Goal: Task Accomplishment & Management: Complete application form

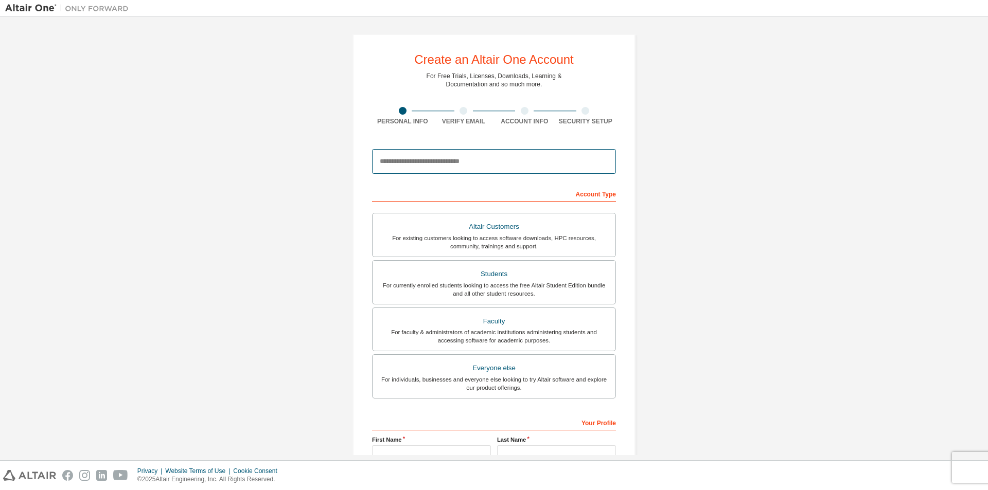
click at [430, 164] on input "email" at bounding box center [494, 161] width 244 height 25
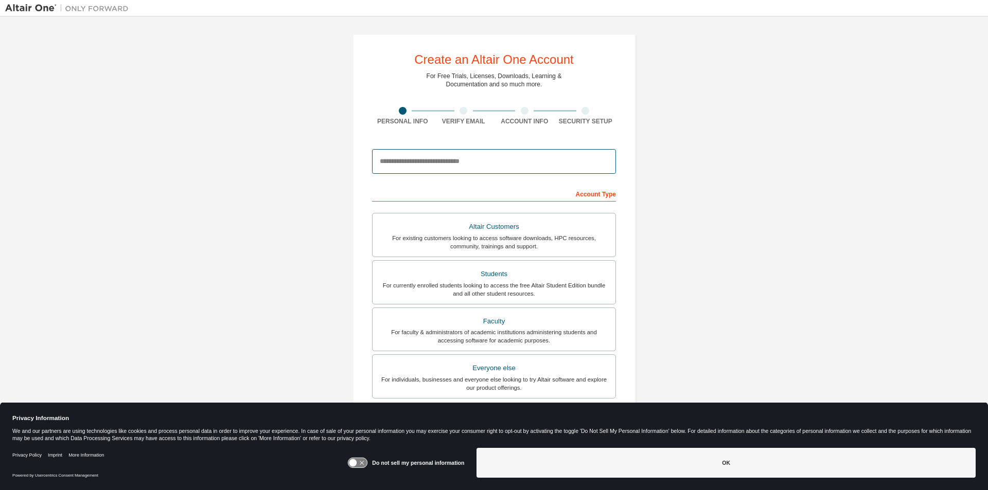
click at [439, 162] on input "email" at bounding box center [494, 161] width 244 height 25
click at [457, 164] on input "email" at bounding box center [494, 161] width 244 height 25
type input "**********"
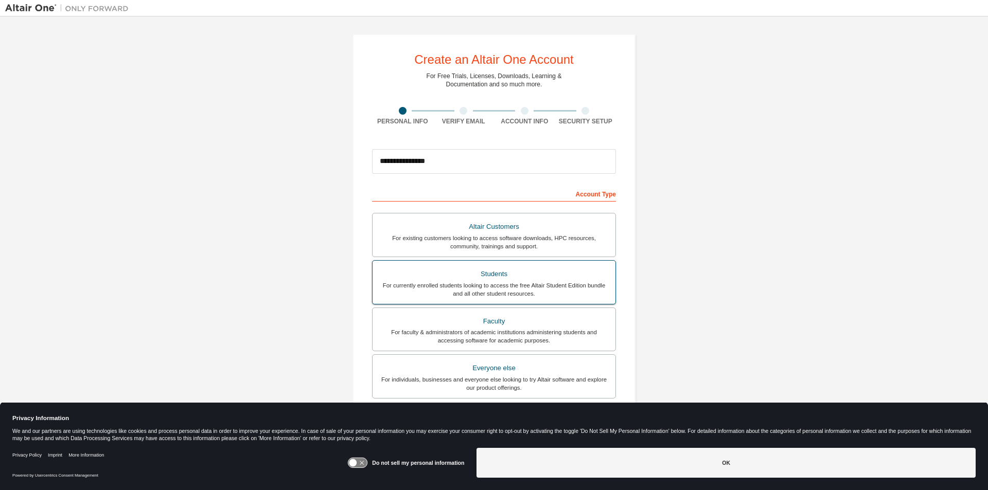
click at [447, 285] on div "For currently enrolled students looking to access the free Altair Student Editi…" at bounding box center [494, 289] width 231 height 16
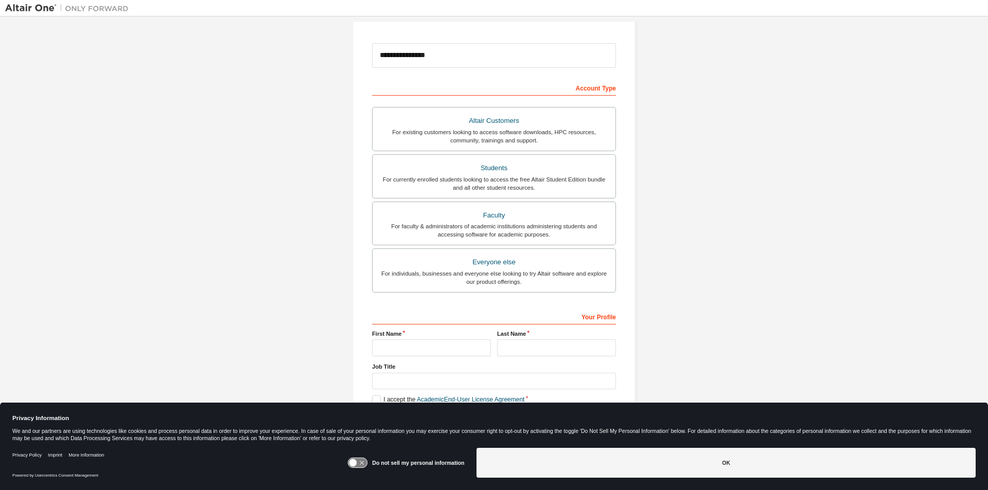
scroll to position [111, 0]
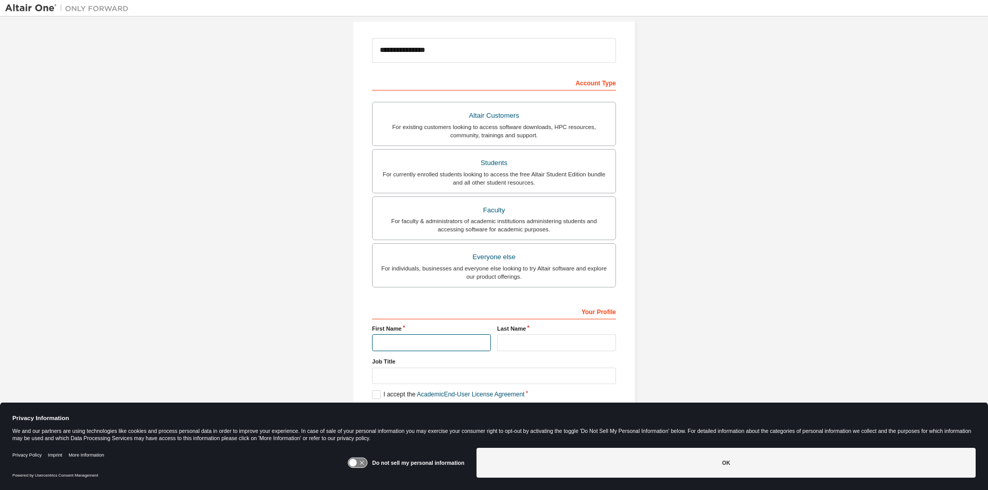
click at [404, 349] on input "text" at bounding box center [431, 342] width 119 height 17
type input "*********"
click at [535, 349] on input "text" at bounding box center [556, 342] width 119 height 17
type input "***"
click at [410, 371] on input "text" at bounding box center [494, 376] width 244 height 17
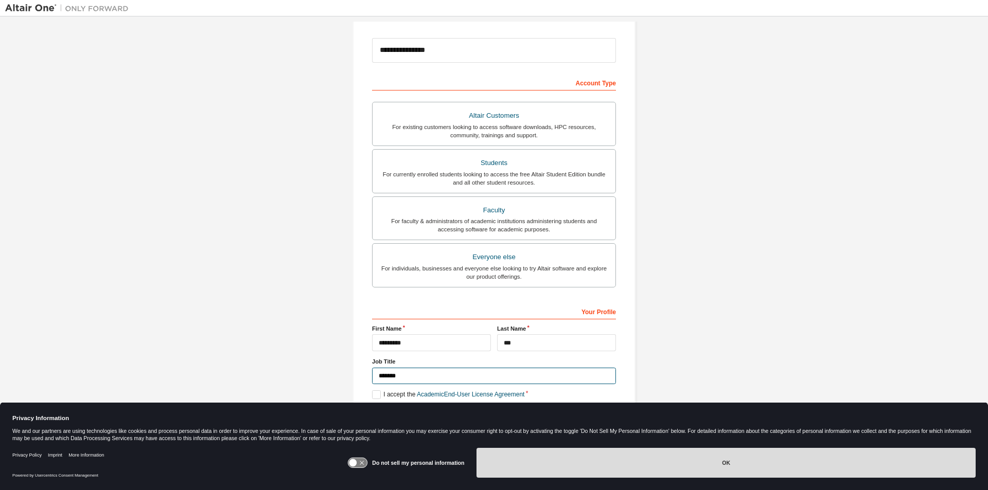
type input "*******"
click at [754, 473] on button "OK" at bounding box center [725, 463] width 499 height 30
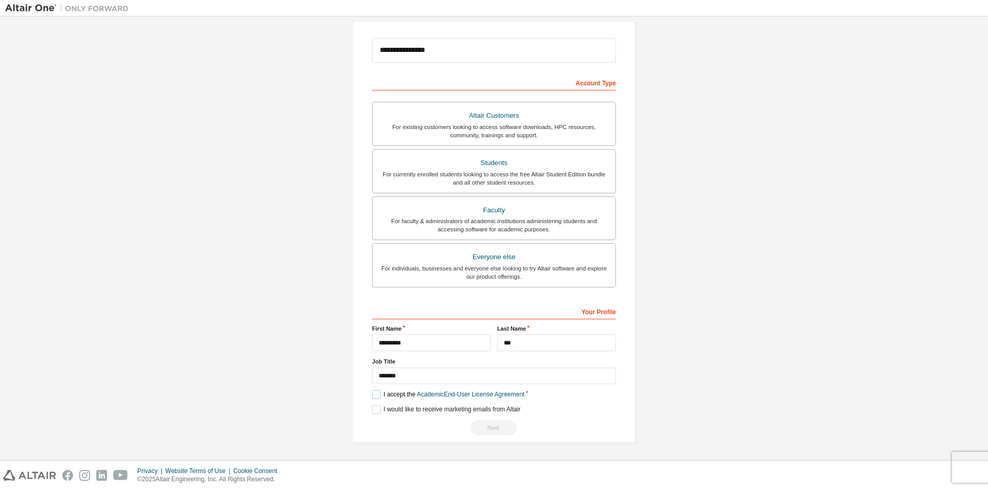
click at [375, 396] on label "I accept the Academic End-User License Agreement" at bounding box center [448, 395] width 152 height 9
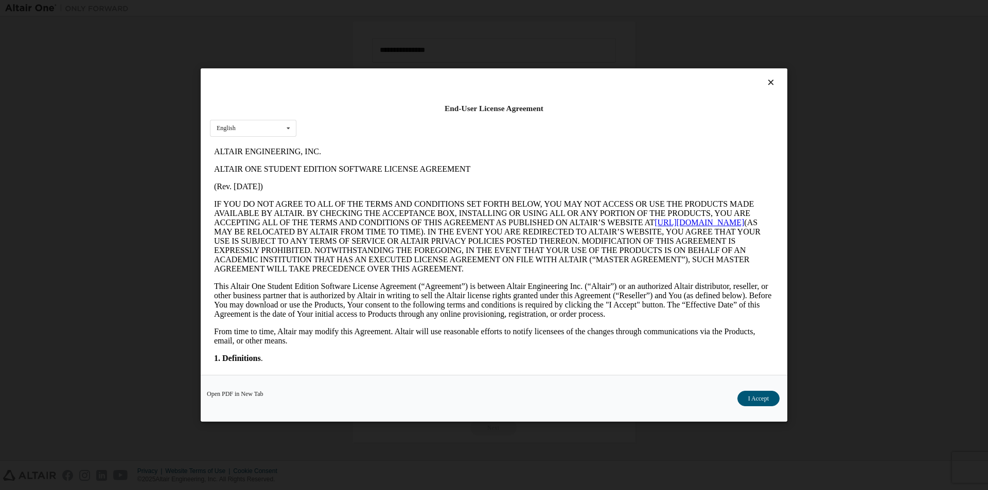
scroll to position [0, 0]
click at [752, 399] on button "I Accept" at bounding box center [758, 398] width 42 height 15
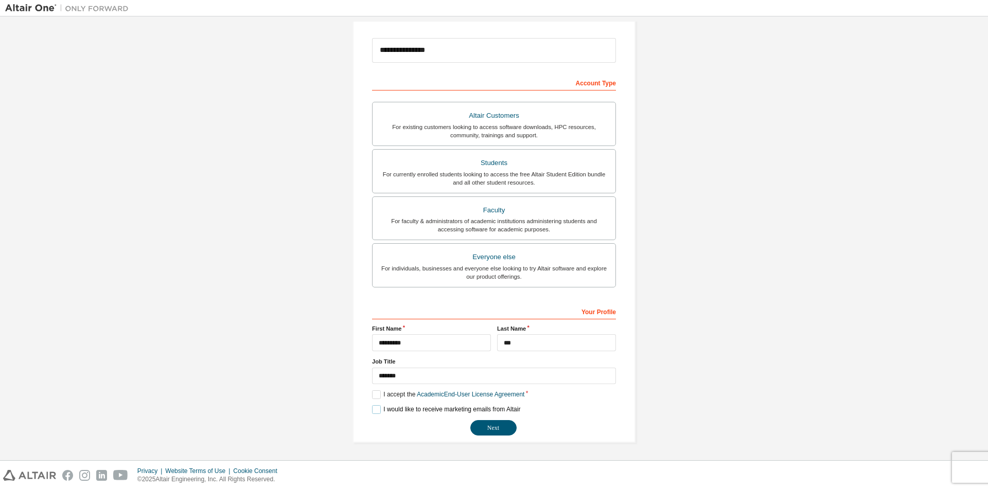
click at [377, 414] on label "I would like to receive marketing emails from Altair" at bounding box center [446, 409] width 148 height 9
click at [487, 429] on button "Next" at bounding box center [493, 427] width 46 height 15
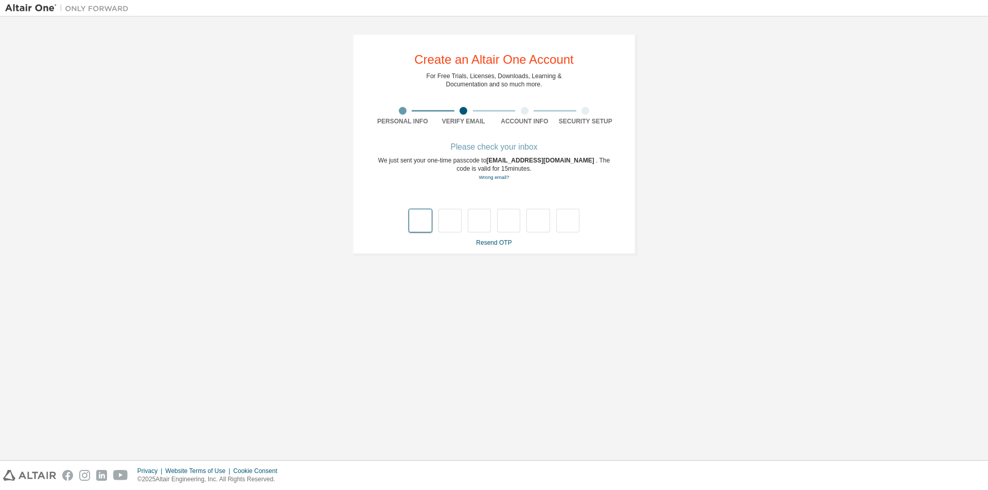
click at [419, 218] on input "text" at bounding box center [420, 221] width 23 height 24
type input "*"
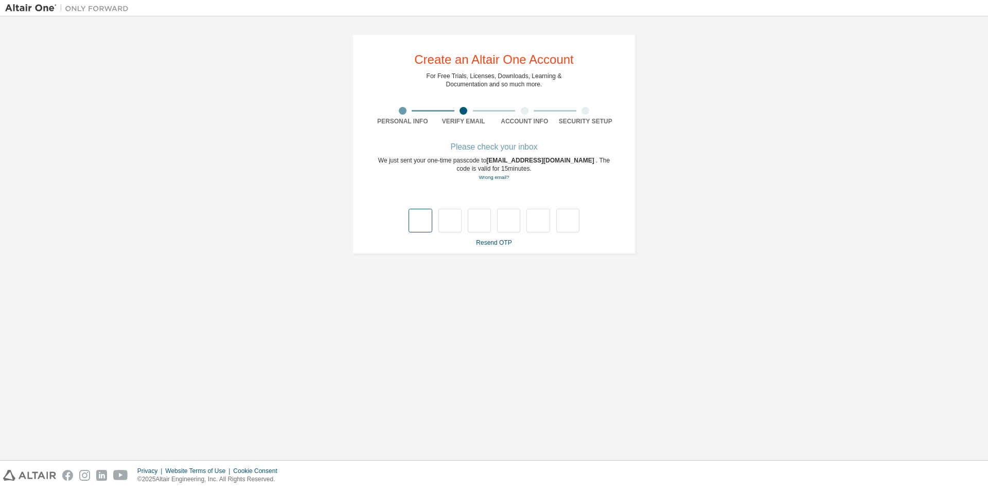
type input "*"
